Goal: Navigation & Orientation: Understand site structure

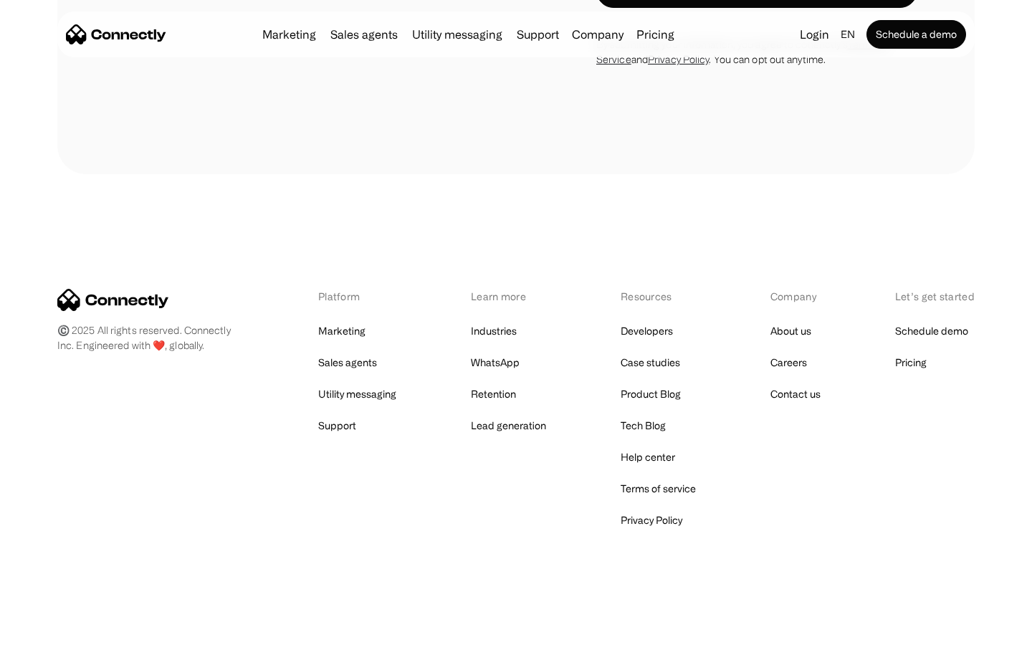
scroll to position [5622, 0]
